Goal: Check status: Check status

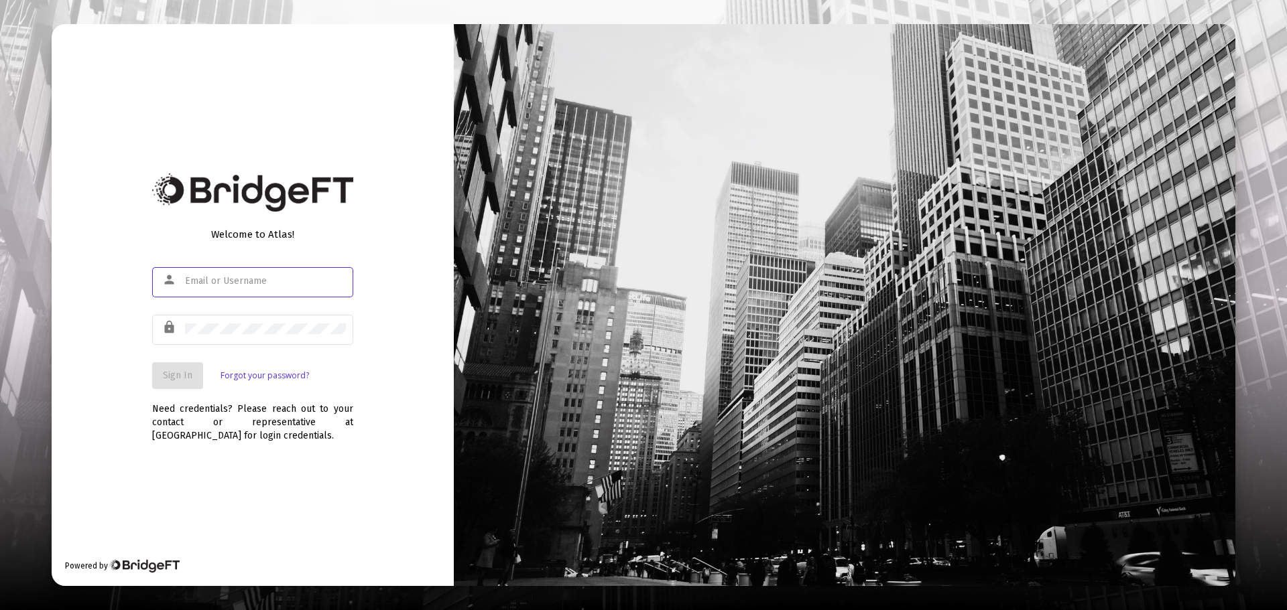
type input "[PERSON_NAME][EMAIL_ADDRESS][DOMAIN_NAME]"
click at [172, 379] on span "Sign In" at bounding box center [177, 375] width 29 height 11
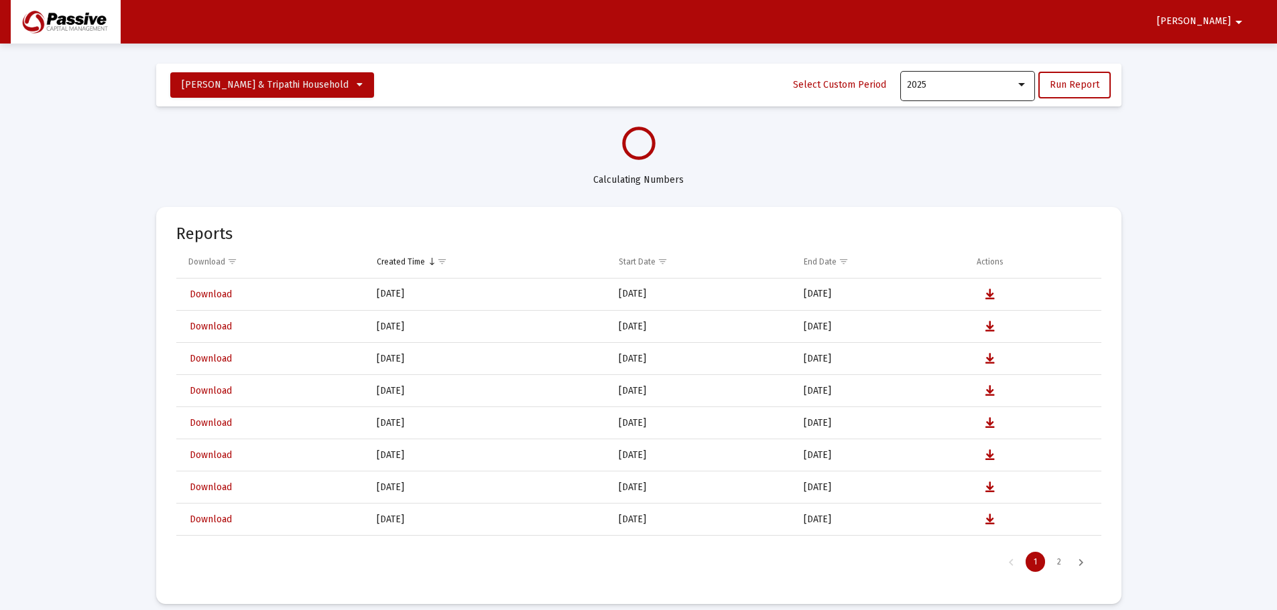
click at [986, 99] on div "2025" at bounding box center [967, 84] width 121 height 33
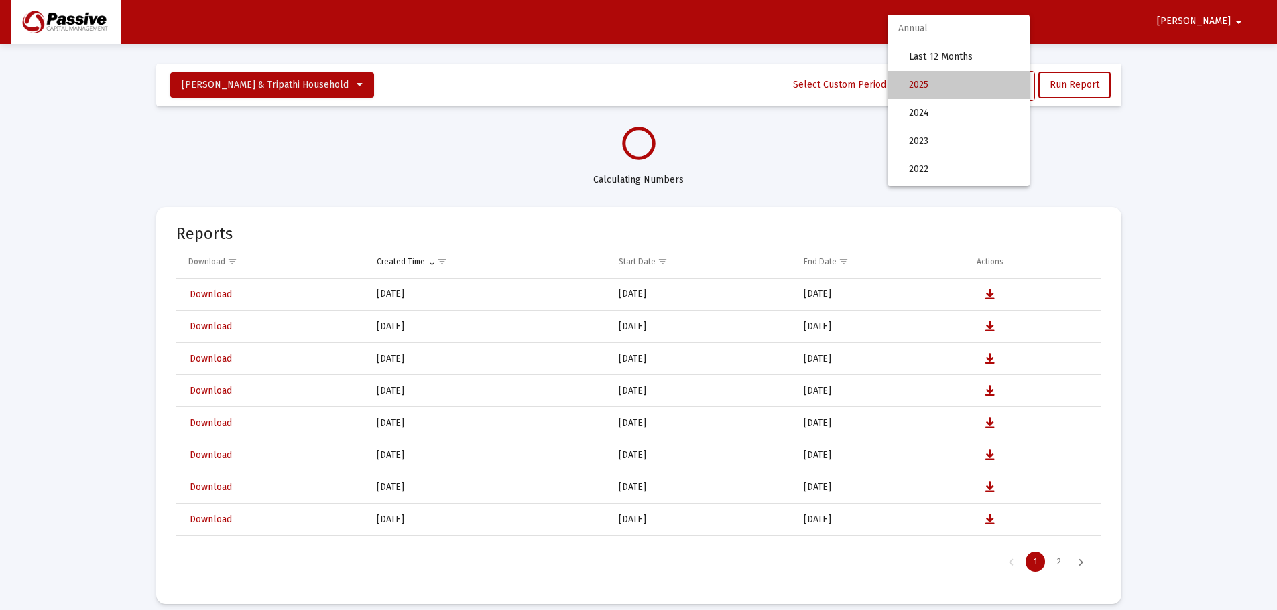
click at [991, 84] on span "2025" at bounding box center [964, 85] width 110 height 28
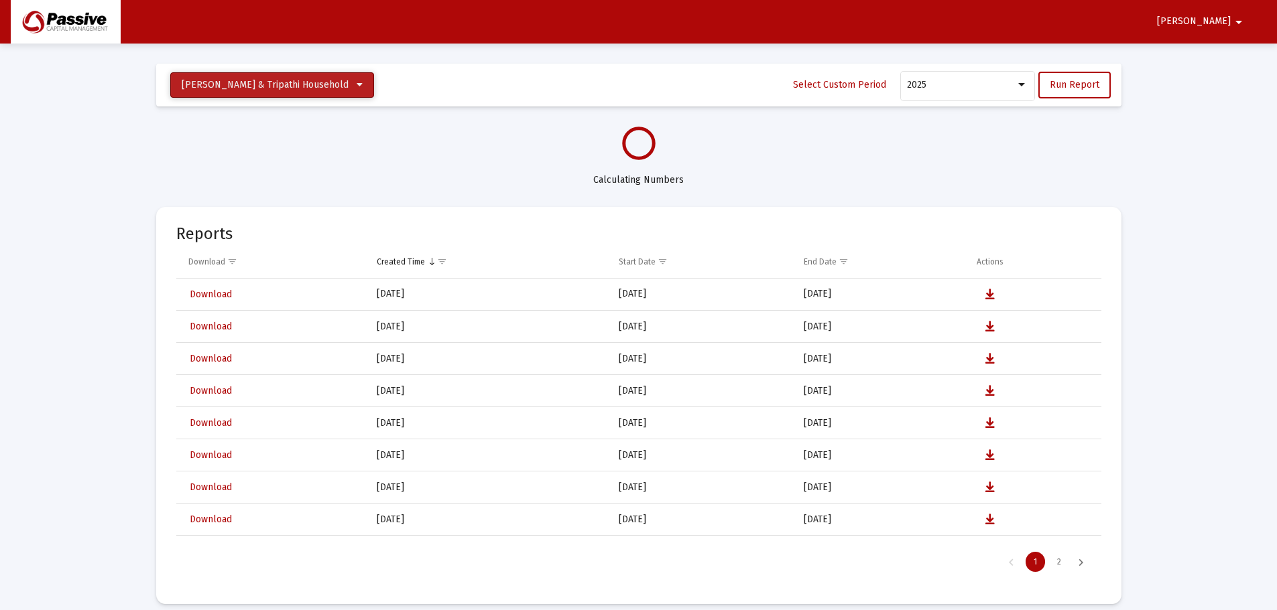
click at [316, 90] on span "[PERSON_NAME] & Tripathi Household" at bounding box center [272, 84] width 181 height 11
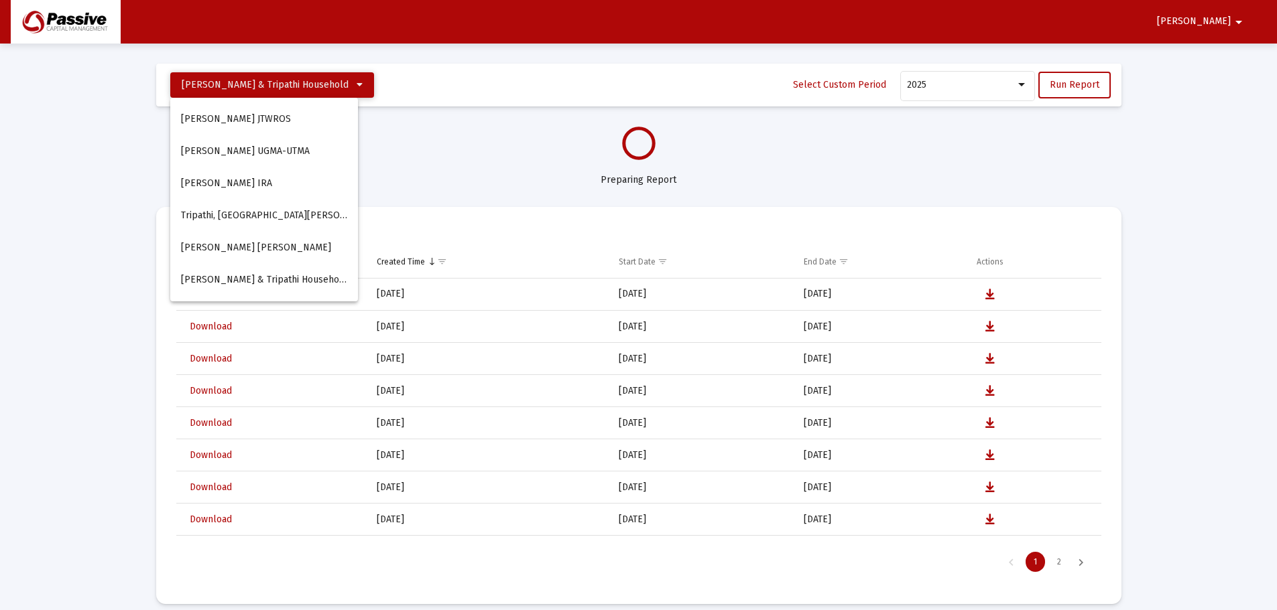
click at [316, 90] on div at bounding box center [638, 305] width 1277 height 610
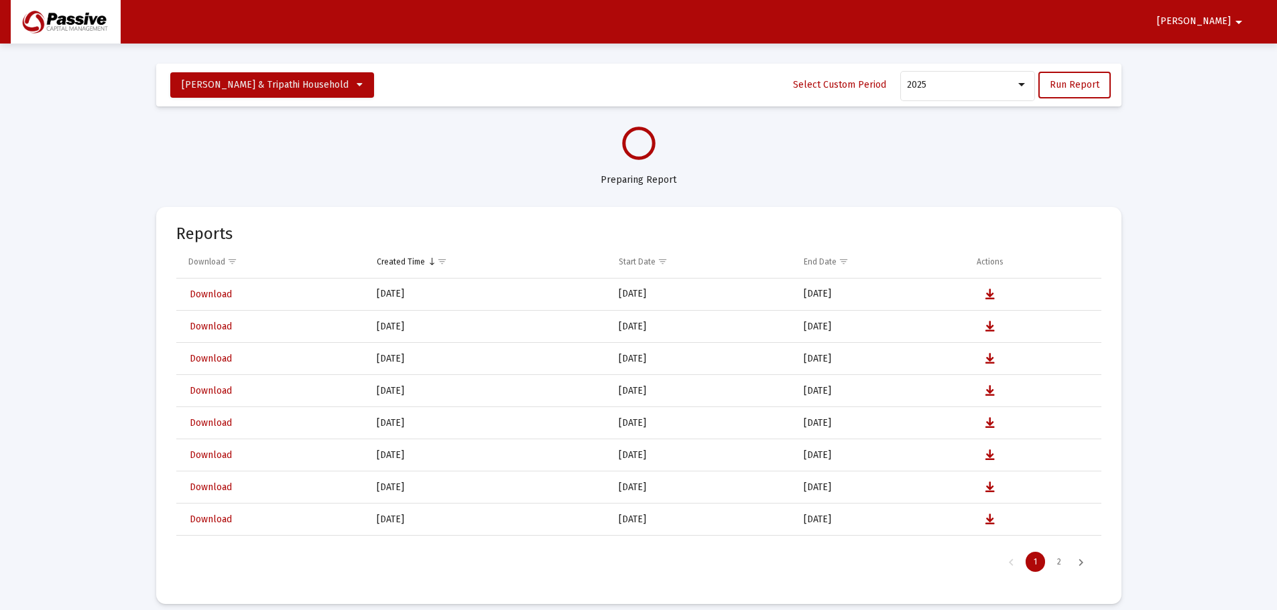
click at [1227, 27] on span "[PERSON_NAME]" at bounding box center [1194, 21] width 74 height 11
click at [1020, 93] on div at bounding box center [638, 305] width 1277 height 610
click at [1024, 87] on div at bounding box center [1021, 85] width 12 height 11
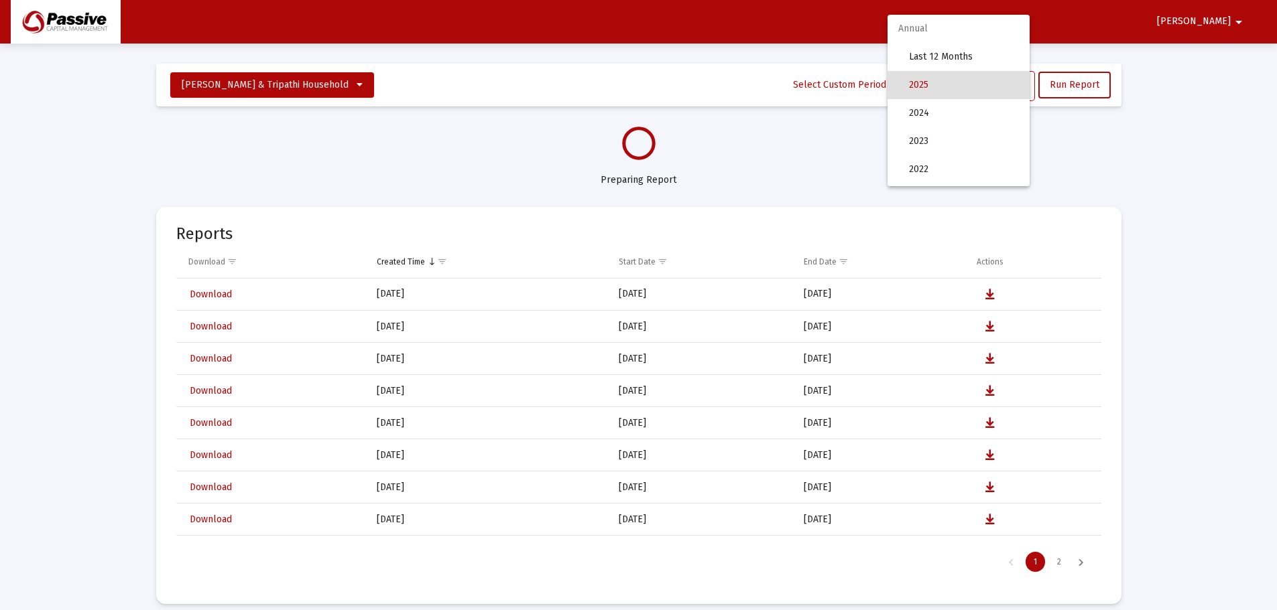
click at [1138, 218] on div at bounding box center [638, 305] width 1277 height 610
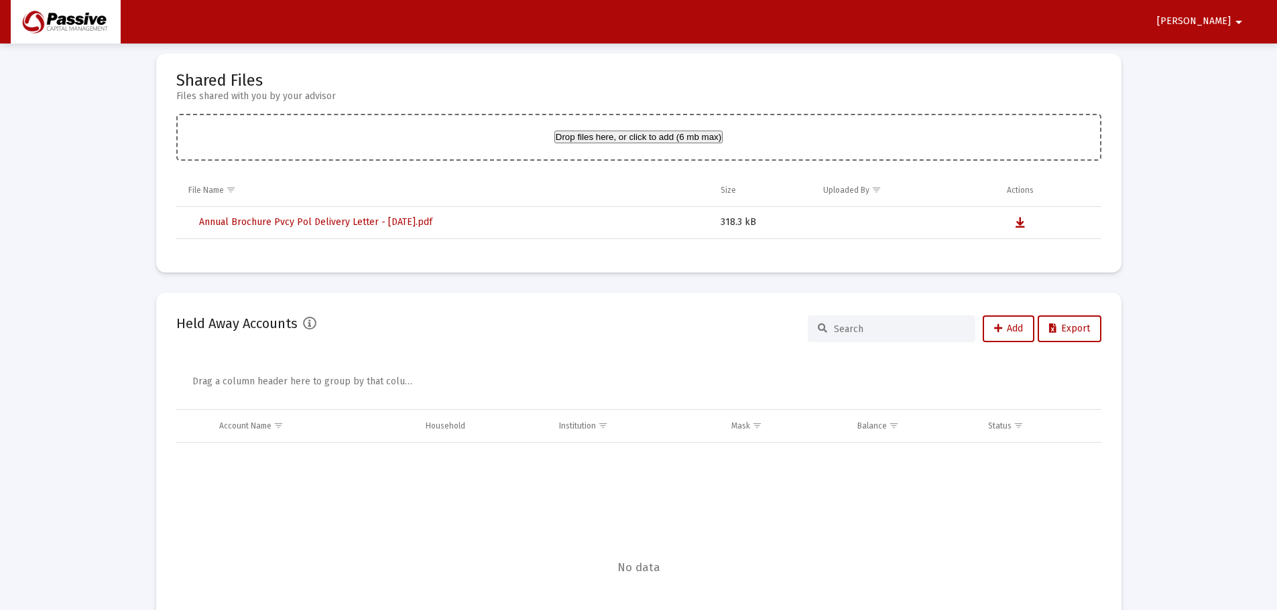
scroll to position [773, 0]
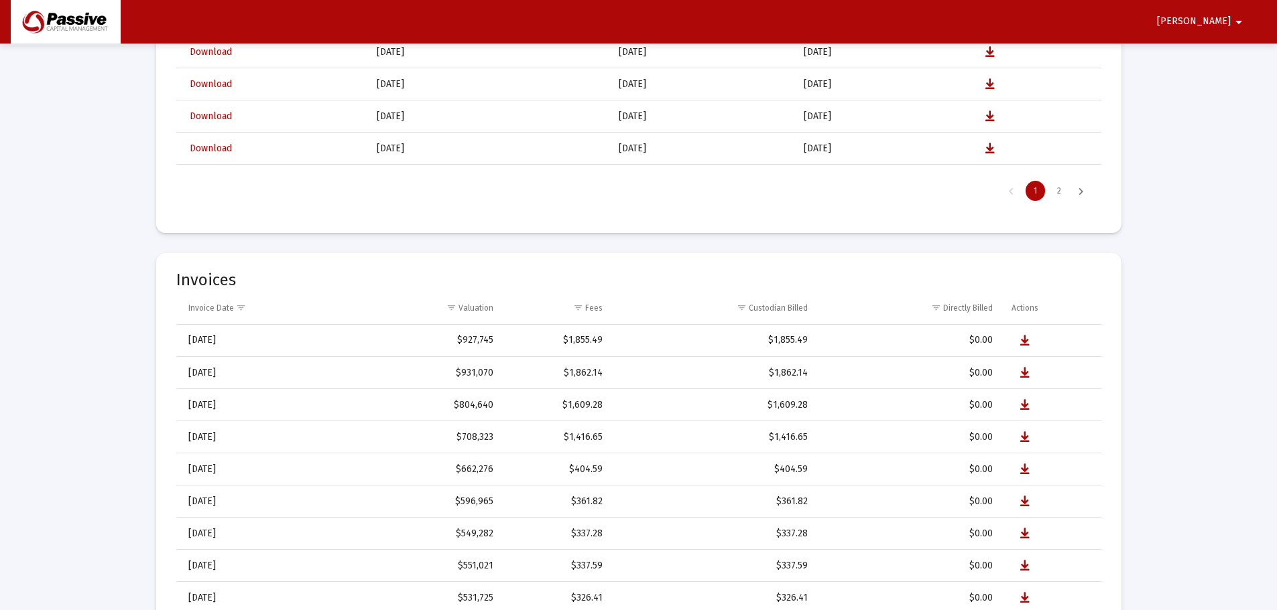
select select "View all"
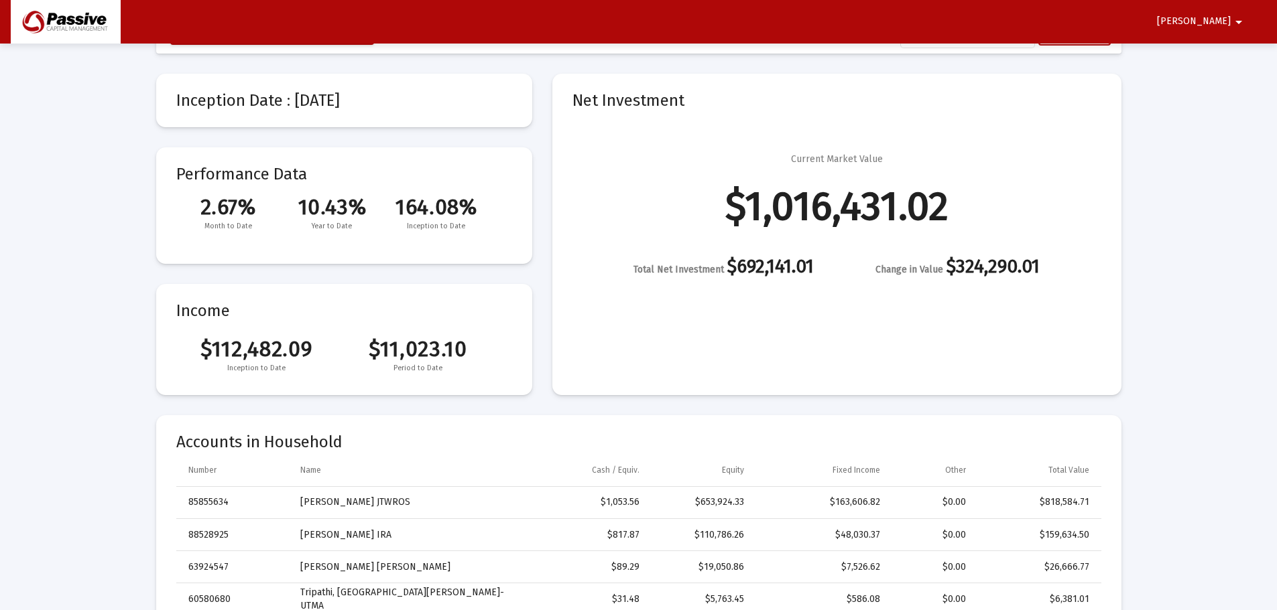
scroll to position [0, 0]
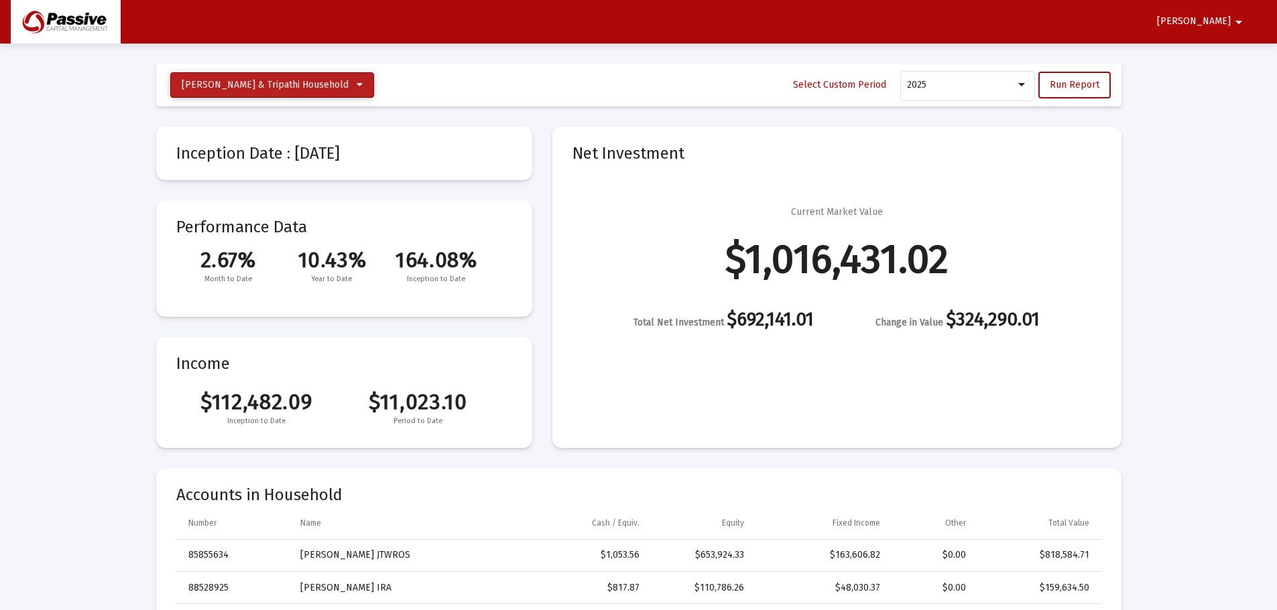
click at [315, 82] on span "[PERSON_NAME] & Tripathi Household" at bounding box center [272, 84] width 181 height 11
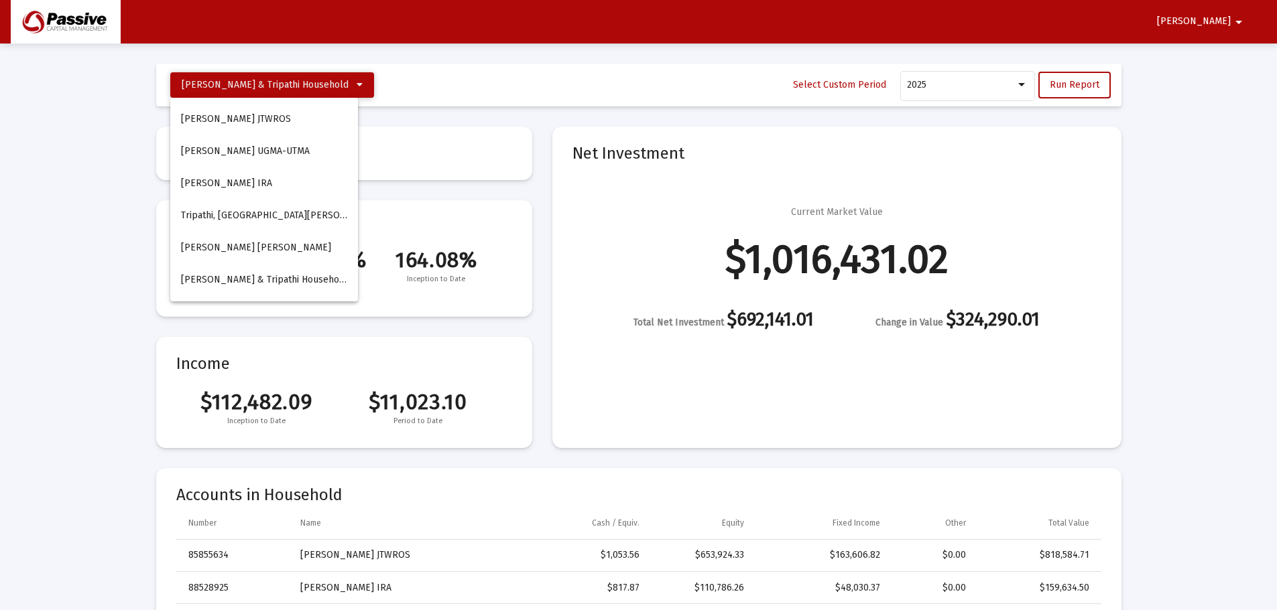
click at [315, 82] on div at bounding box center [638, 305] width 1277 height 610
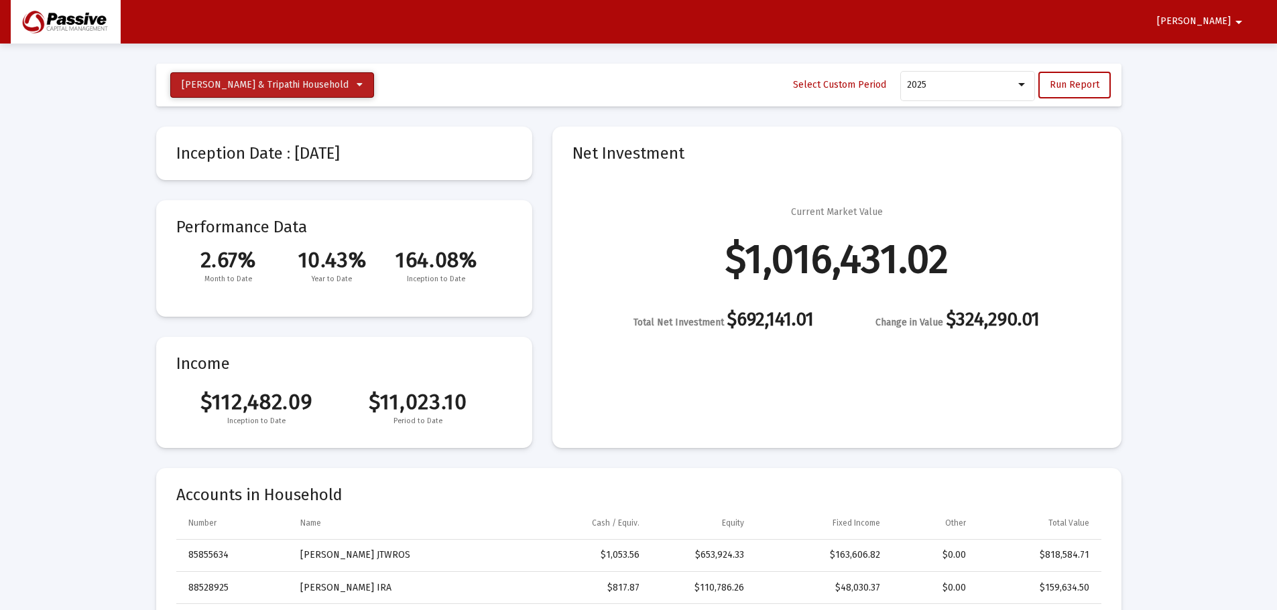
click at [296, 77] on button "[PERSON_NAME] & Tripathi Household" at bounding box center [272, 84] width 204 height 25
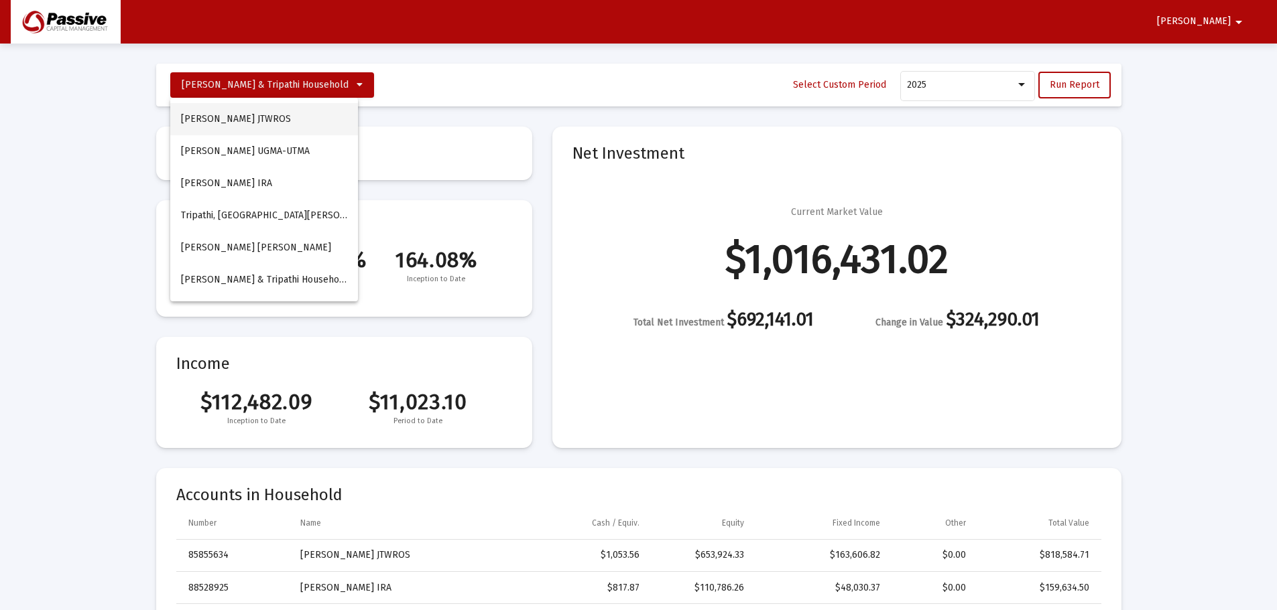
click at [271, 123] on button "[PERSON_NAME] JTWROS" at bounding box center [264, 119] width 188 height 32
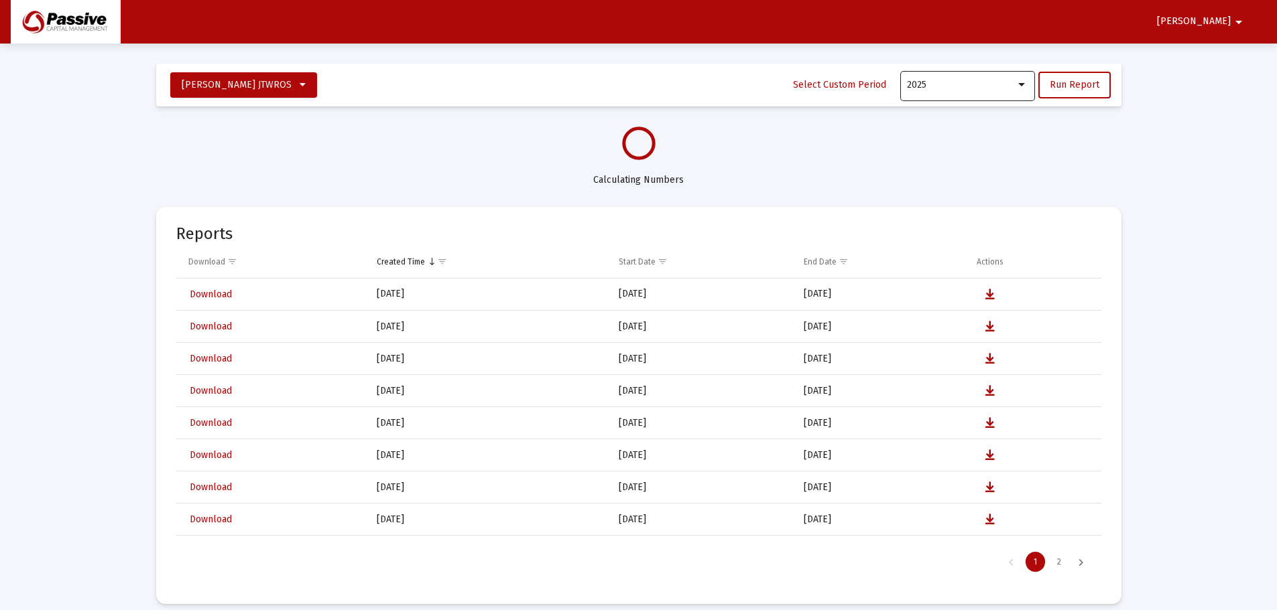
click at [994, 85] on div "2025" at bounding box center [961, 85] width 109 height 11
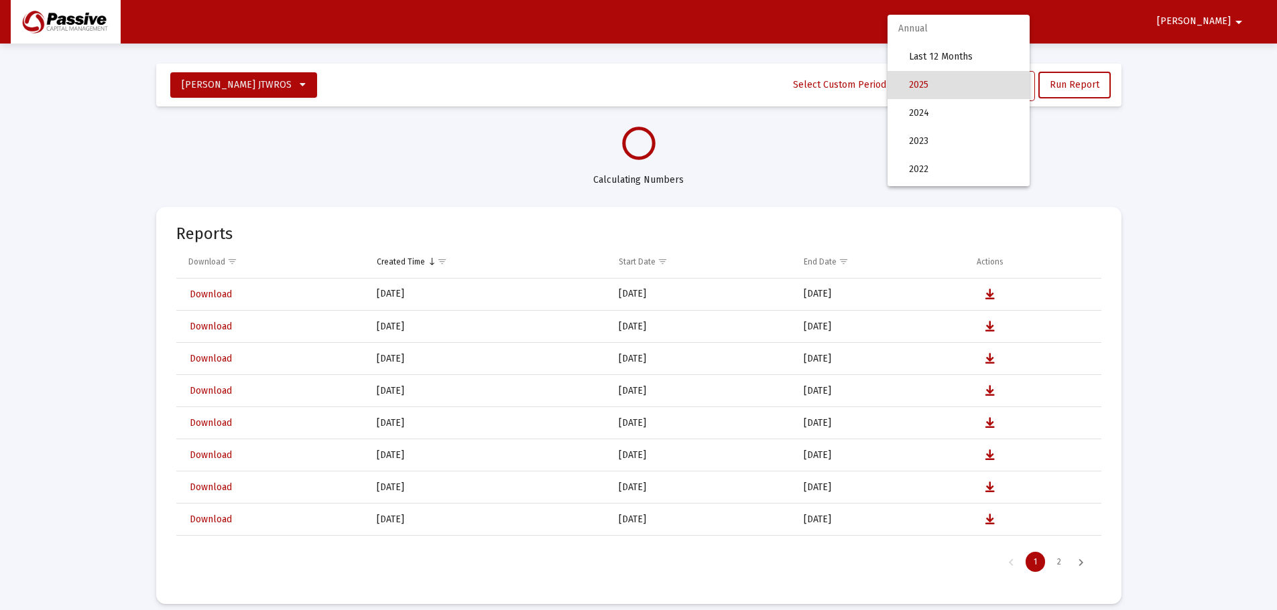
select select "View all"
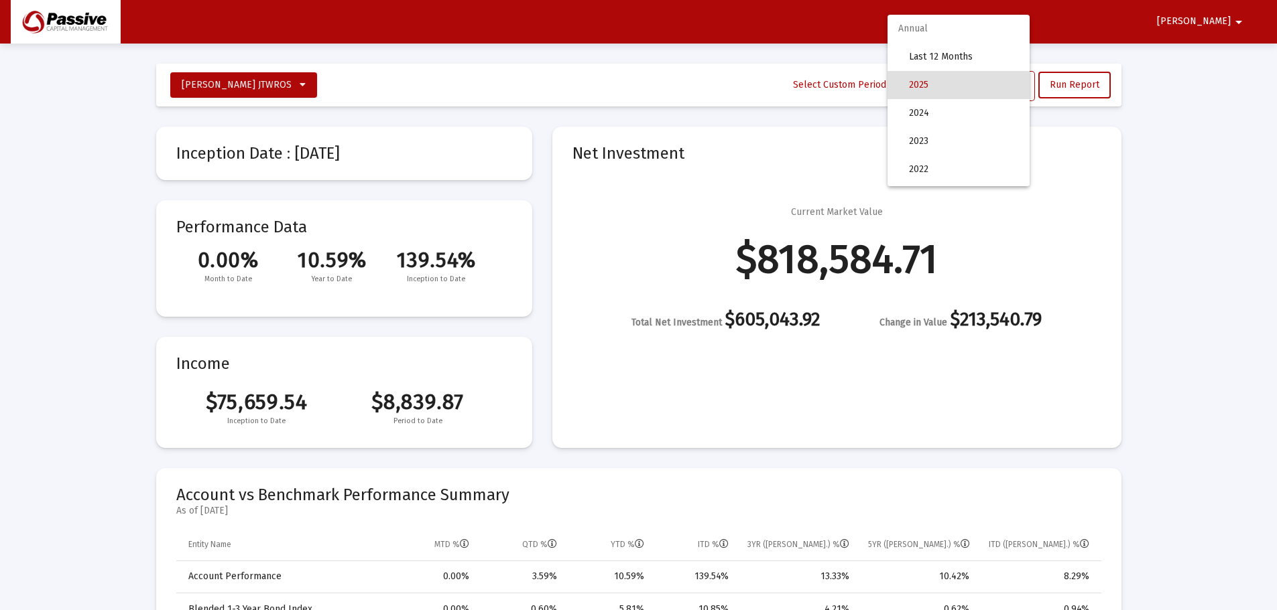
click at [1055, 352] on div at bounding box center [638, 305] width 1277 height 610
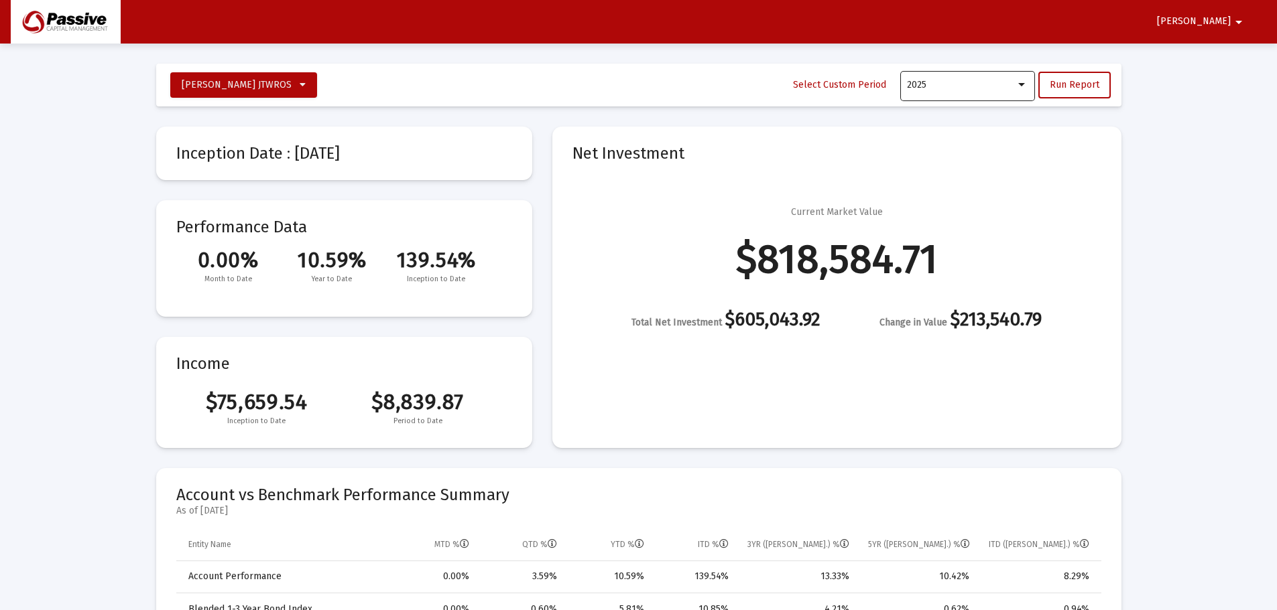
click at [979, 88] on div "2025" at bounding box center [961, 85] width 109 height 11
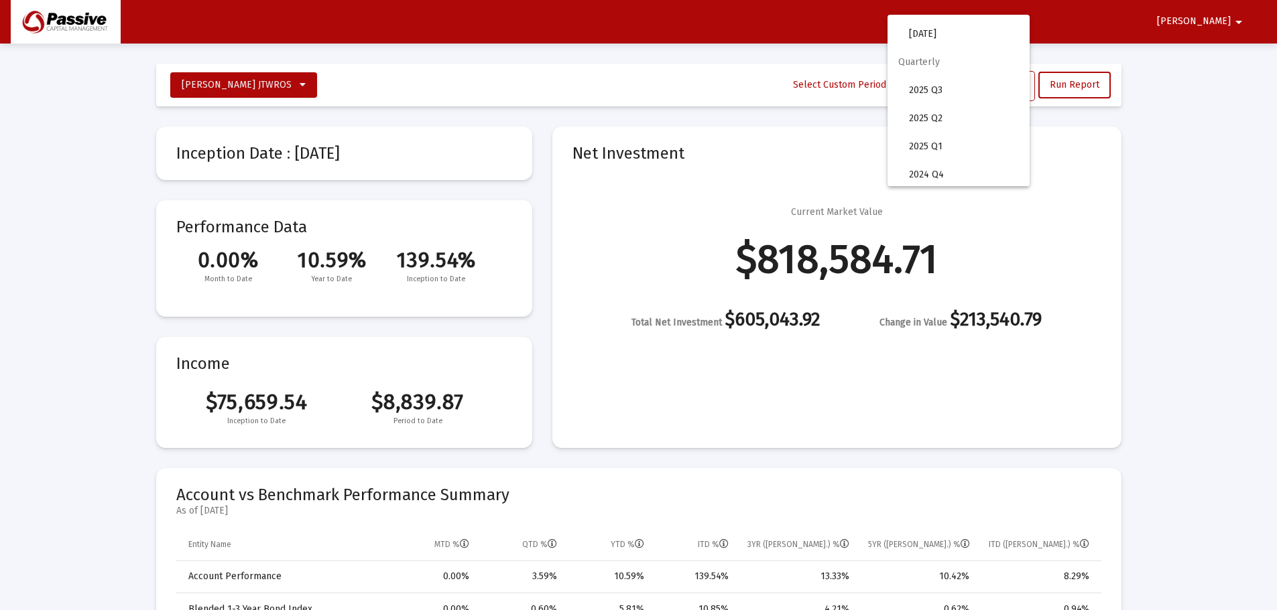
scroll to position [448, 0]
click at [1059, 213] on div at bounding box center [638, 305] width 1277 height 610
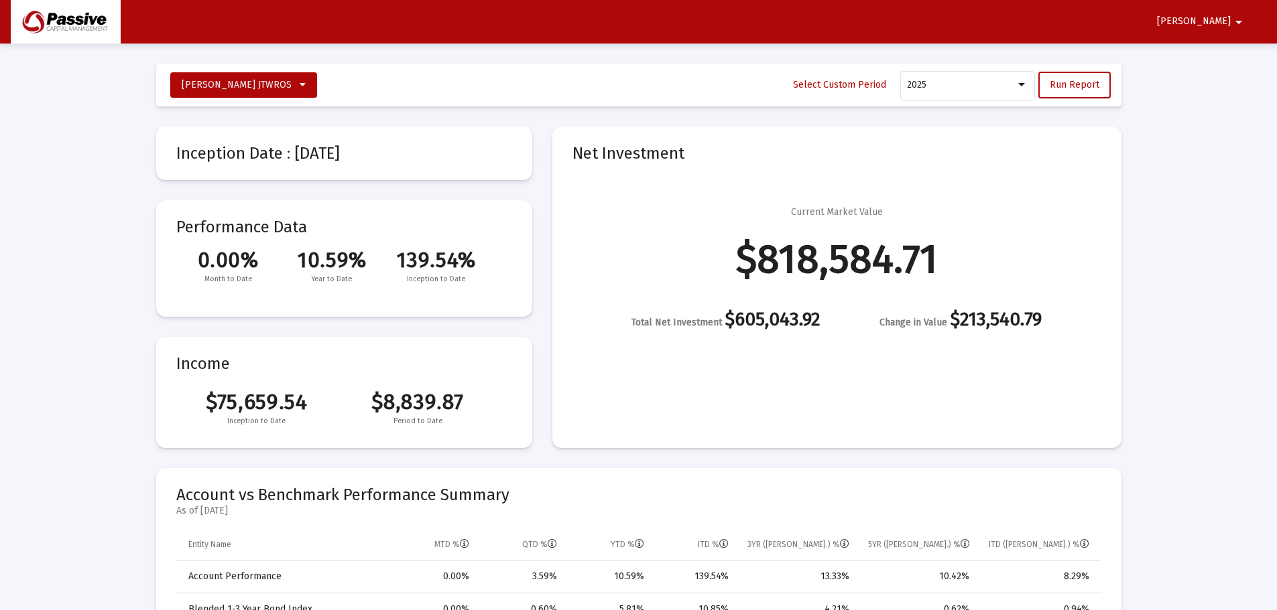
click at [1224, 21] on span "[PERSON_NAME]" at bounding box center [1194, 21] width 74 height 11
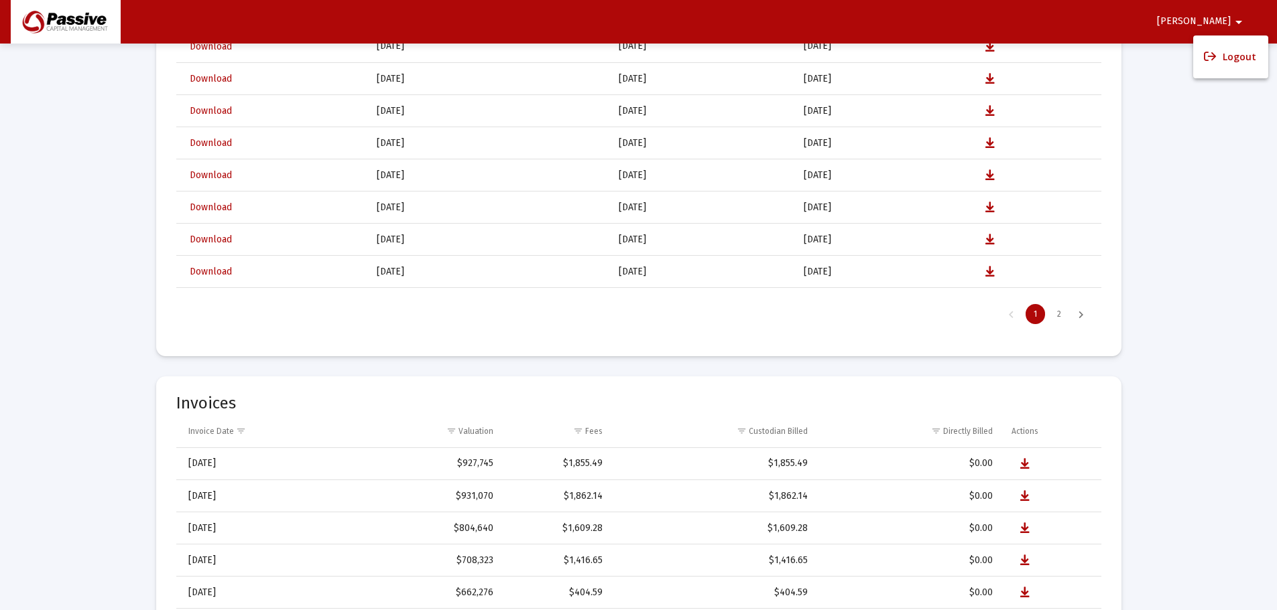
scroll to position [3015, 0]
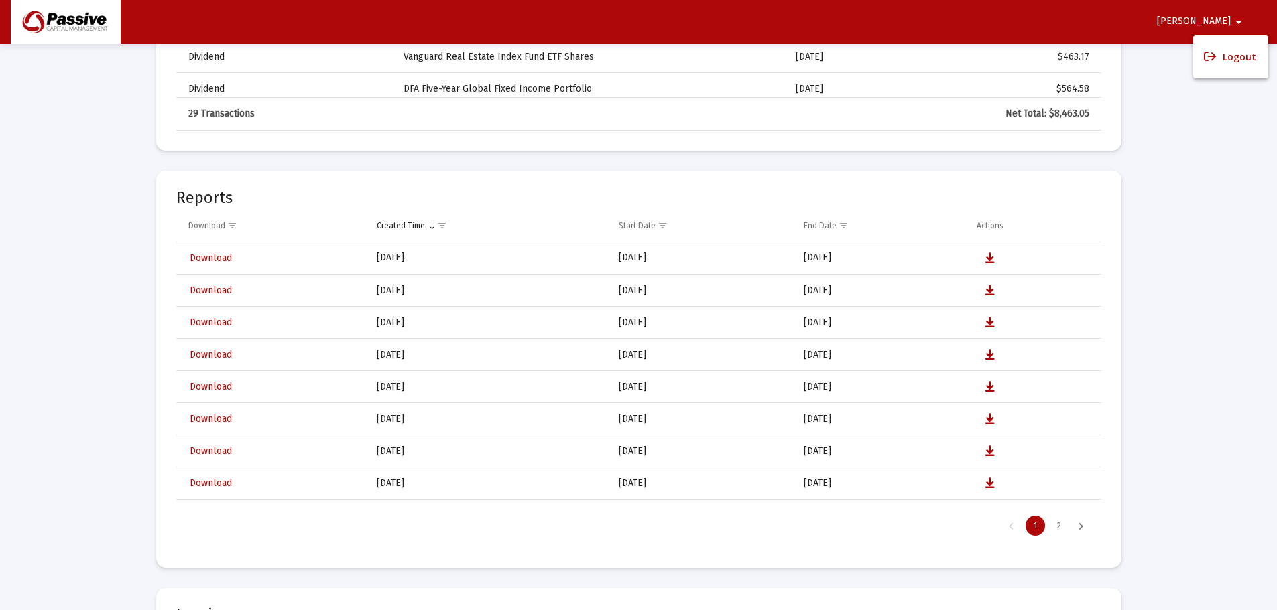
click at [1075, 524] on div at bounding box center [638, 305] width 1277 height 610
click at [1077, 525] on div "Next Page" at bounding box center [1080, 526] width 22 height 20
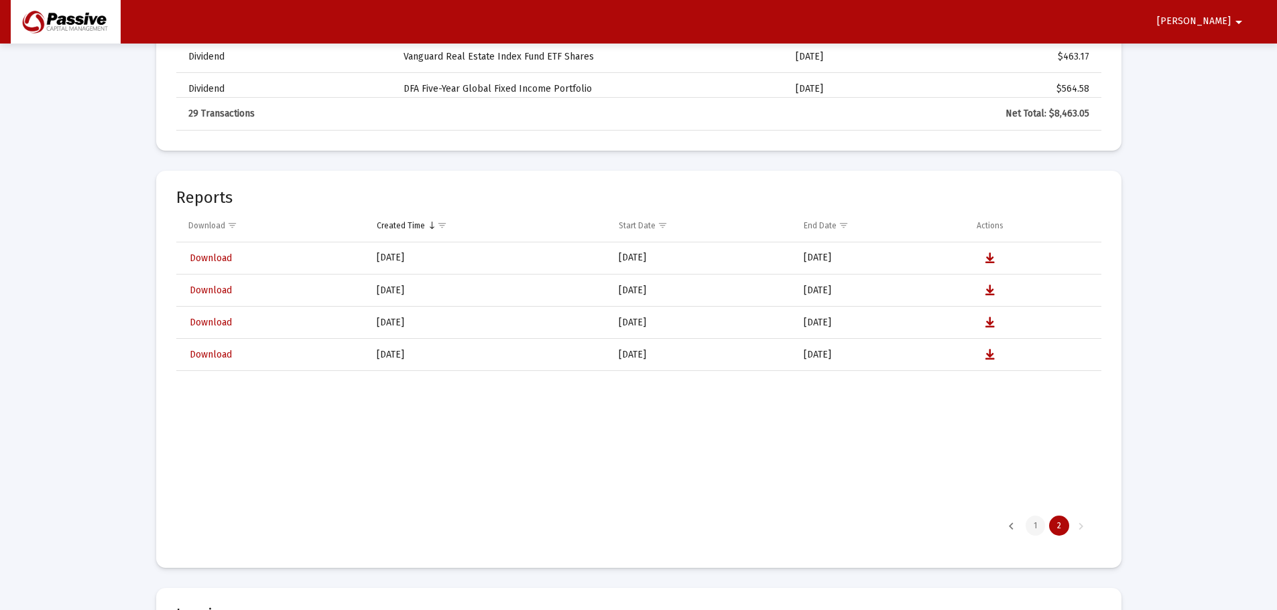
click at [1033, 522] on div "1" at bounding box center [1034, 526] width 19 height 20
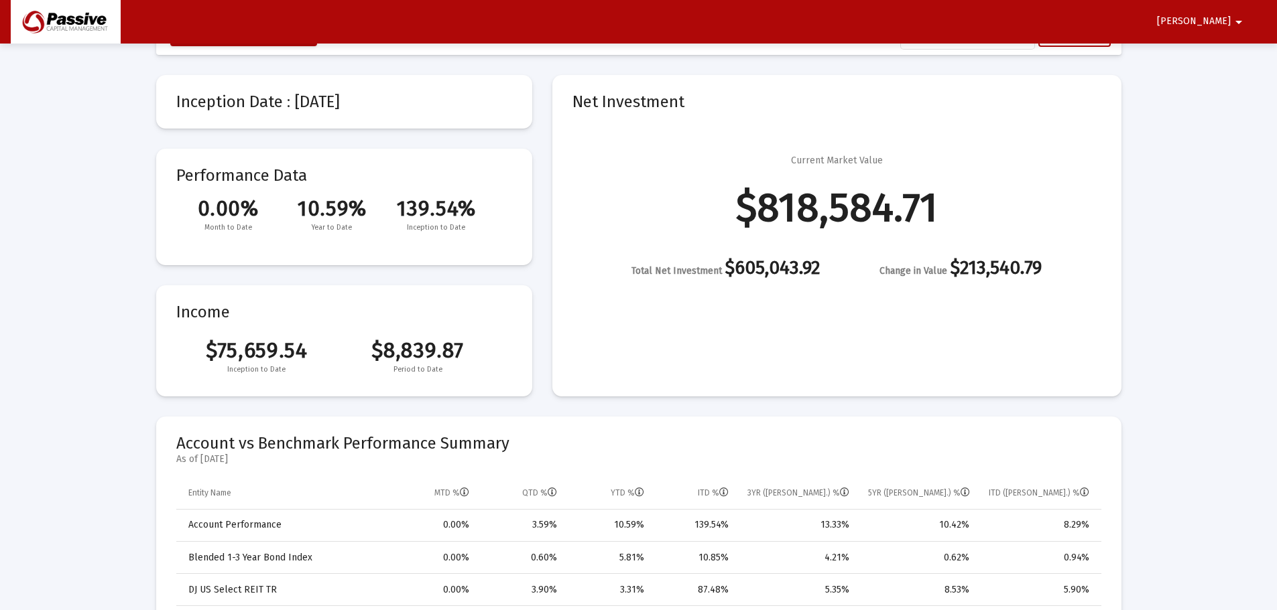
scroll to position [0, 0]
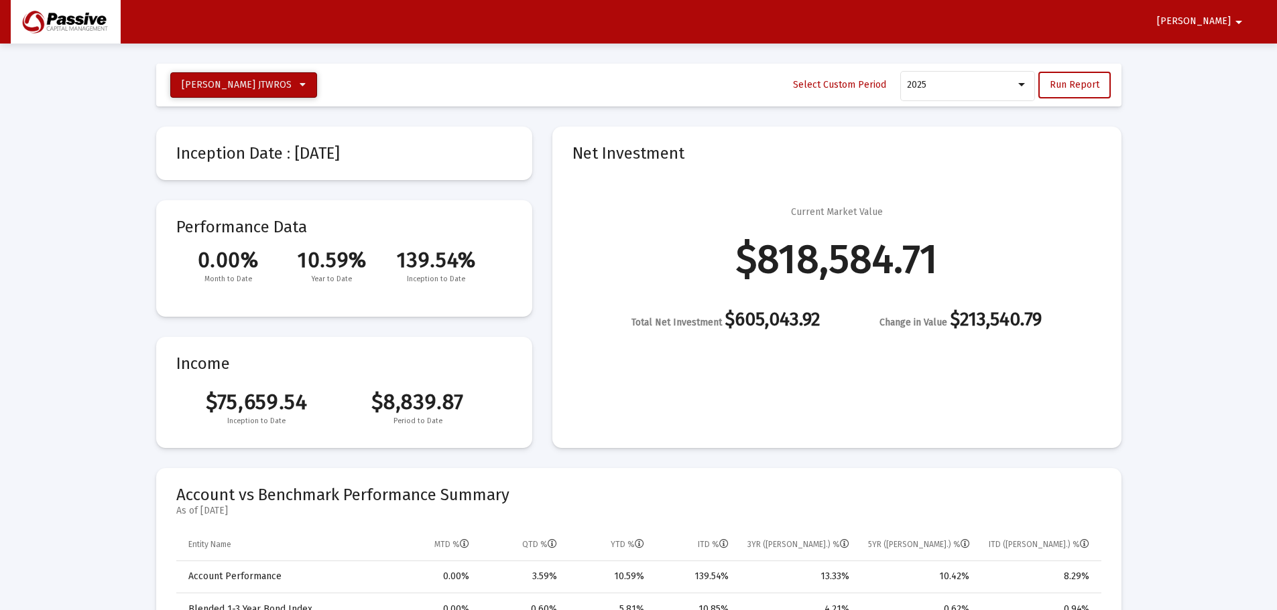
click at [269, 86] on span "[PERSON_NAME] JTWROS" at bounding box center [237, 84] width 110 height 11
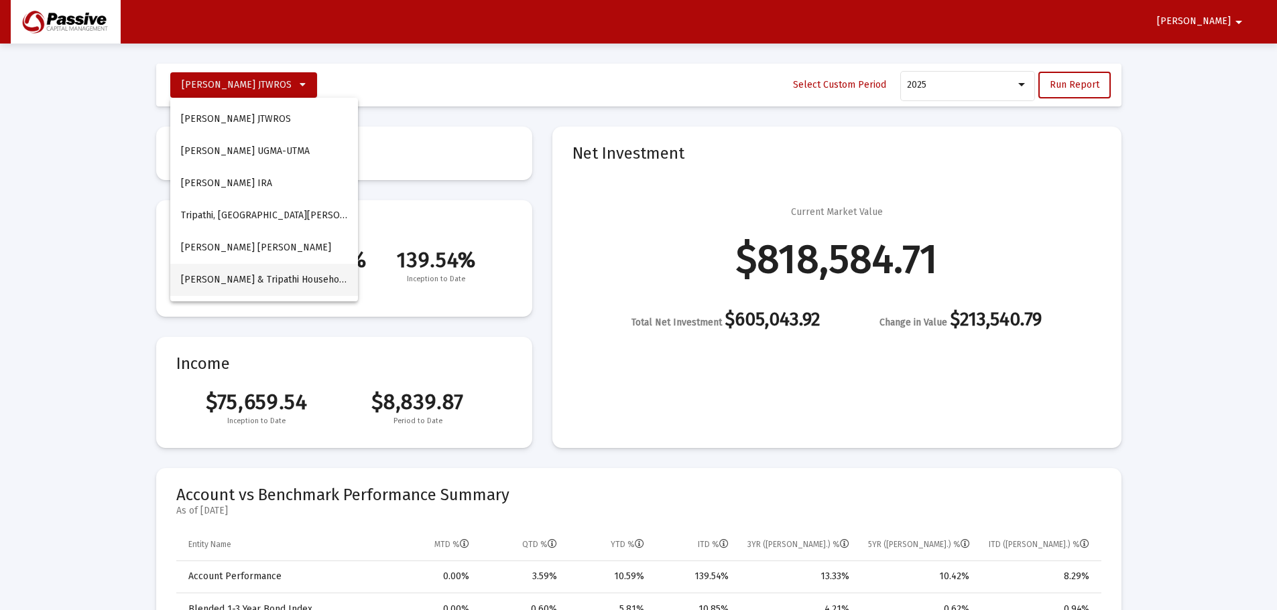
click at [274, 268] on button "[PERSON_NAME] & Tripathi Household" at bounding box center [264, 280] width 188 height 32
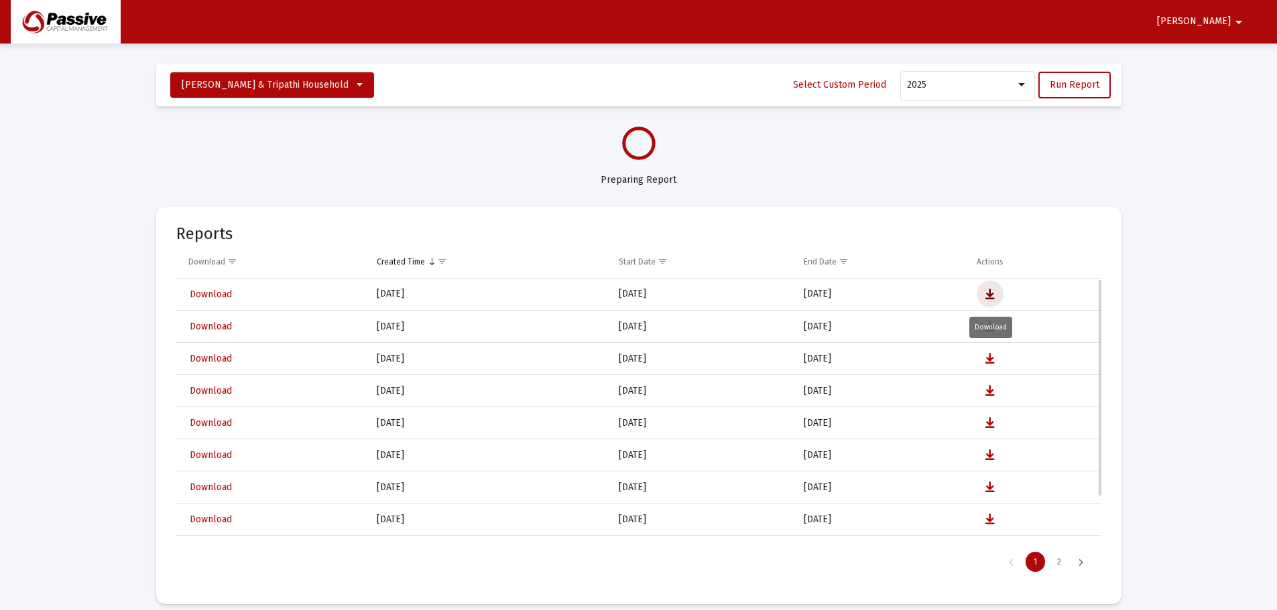
click at [992, 292] on icon "Data grid" at bounding box center [989, 295] width 9 height 16
select select "View all"
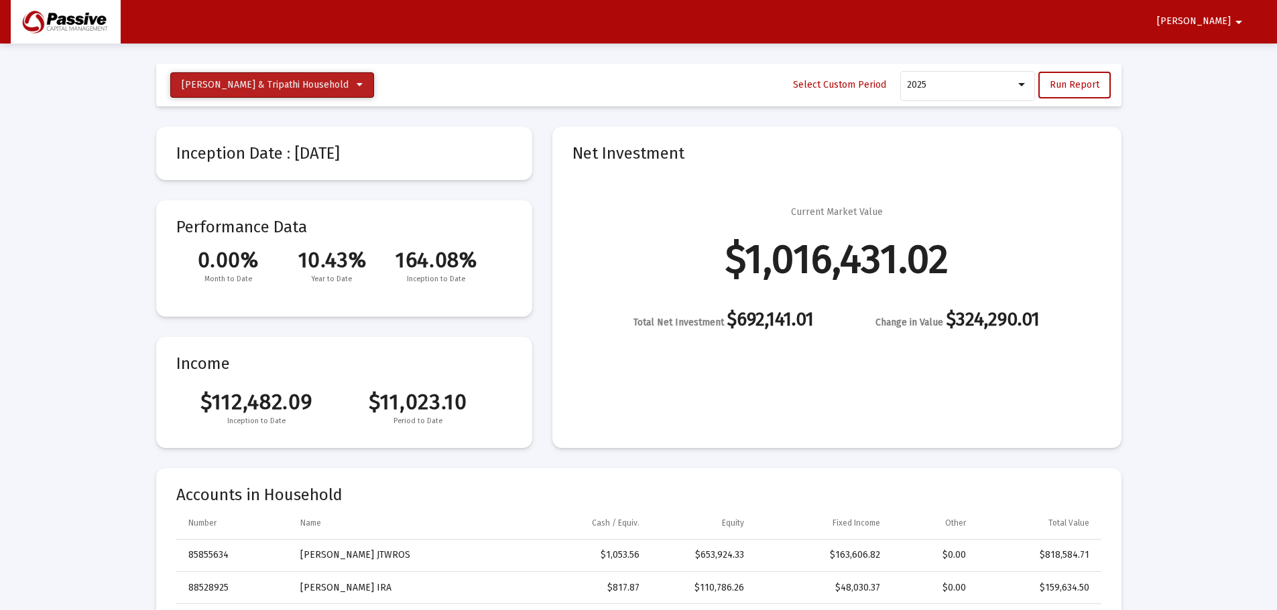
click at [291, 94] on button "[PERSON_NAME] & Tripathi Household" at bounding box center [272, 84] width 204 height 25
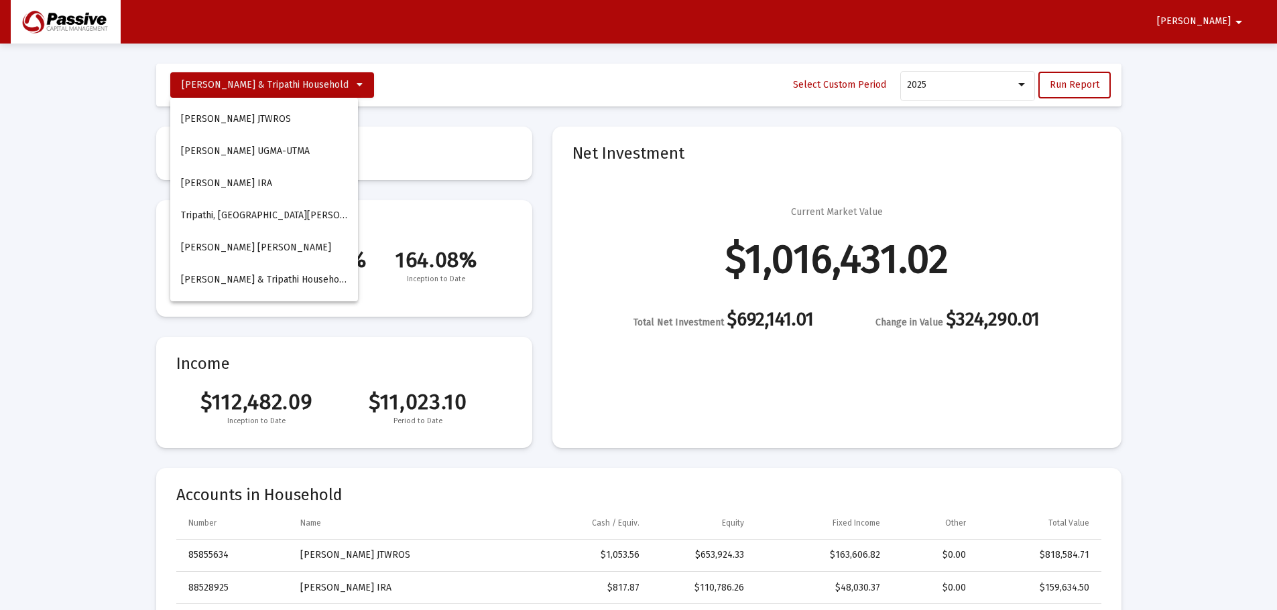
click at [298, 88] on div at bounding box center [638, 305] width 1277 height 610
